Goal: Task Accomplishment & Management: Use online tool/utility

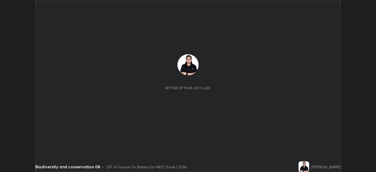
scroll to position [172, 375]
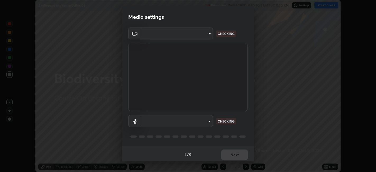
type input "6b7c260327291536b638f6e473b3b57a19bc2ef6066faf66dc0815e3d2555b14"
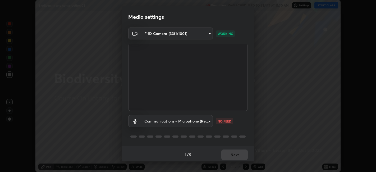
scroll to position [1, 0]
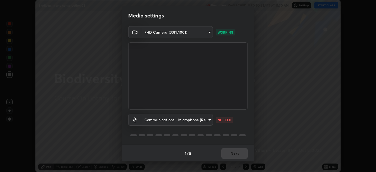
click at [206, 119] on body "Erase all Biodiversity and conservation 08 Recording WAS SCHEDULED TO START AT …" at bounding box center [188, 86] width 376 height 172
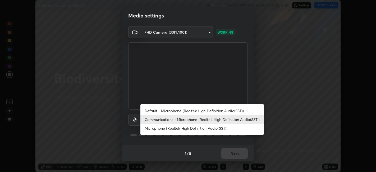
click at [195, 111] on li "Default - Microphone (Realtek High Definition Audio(SST))" at bounding box center [201, 110] width 123 height 9
type input "default"
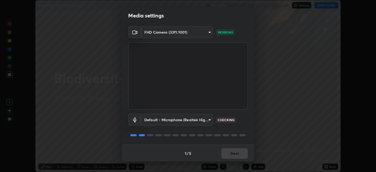
click at [228, 152] on div "1 / 5 Next" at bounding box center [188, 153] width 132 height 17
click at [226, 149] on button "Next" at bounding box center [234, 153] width 26 height 11
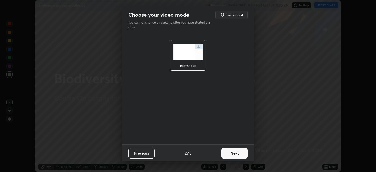
scroll to position [0, 0]
click at [227, 152] on button "Next" at bounding box center [234, 153] width 26 height 11
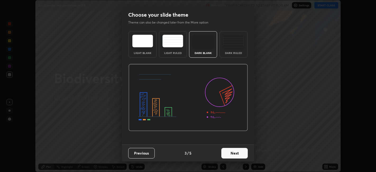
click at [228, 152] on button "Next" at bounding box center [234, 153] width 26 height 11
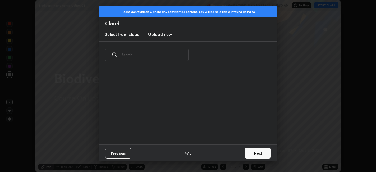
click at [228, 152] on div "Previous 4 / 5 Next" at bounding box center [188, 152] width 179 height 17
click at [252, 153] on button "Next" at bounding box center [257, 153] width 26 height 11
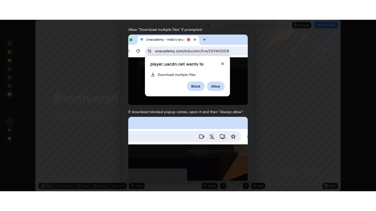
scroll to position [109, 0]
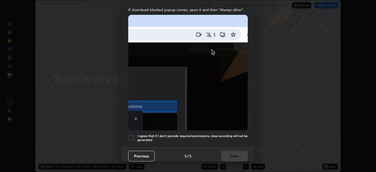
click at [133, 135] on div at bounding box center [131, 137] width 6 height 6
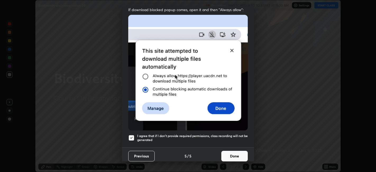
click at [234, 152] on button "Done" at bounding box center [234, 156] width 26 height 11
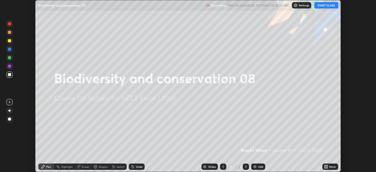
click at [322, 5] on button "START CLASS" at bounding box center [326, 5] width 24 height 6
click at [258, 166] on div "Add" at bounding box center [260, 166] width 5 height 3
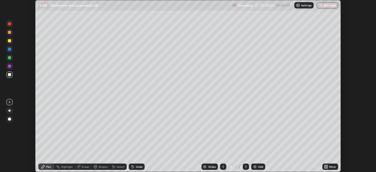
click at [325, 165] on icon at bounding box center [324, 165] width 1 height 1
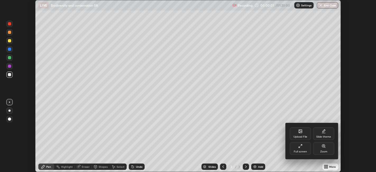
click at [302, 147] on icon at bounding box center [300, 146] width 4 height 4
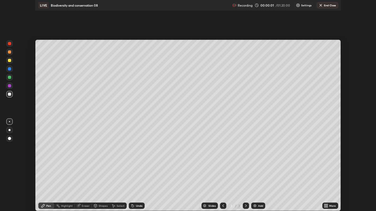
scroll to position [211, 376]
